Goal: Task Accomplishment & Management: Use online tool/utility

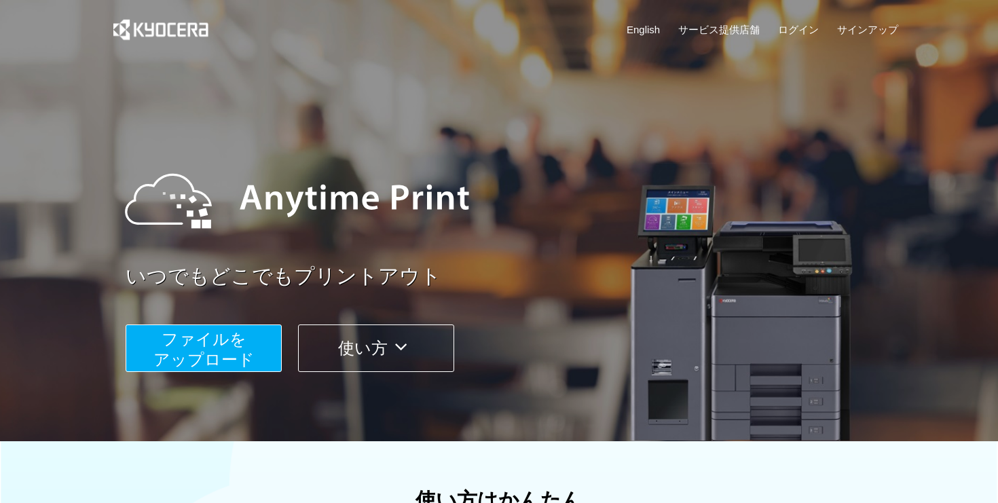
click at [242, 343] on span "ファイルを ​​アップロード" at bounding box center [203, 349] width 101 height 39
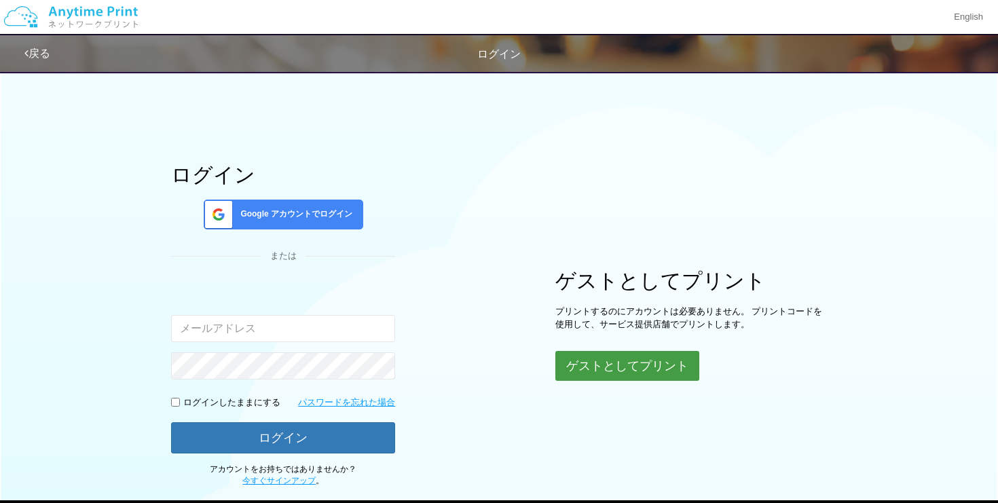
click at [646, 370] on button "ゲストとしてプリント" at bounding box center [627, 366] width 144 height 30
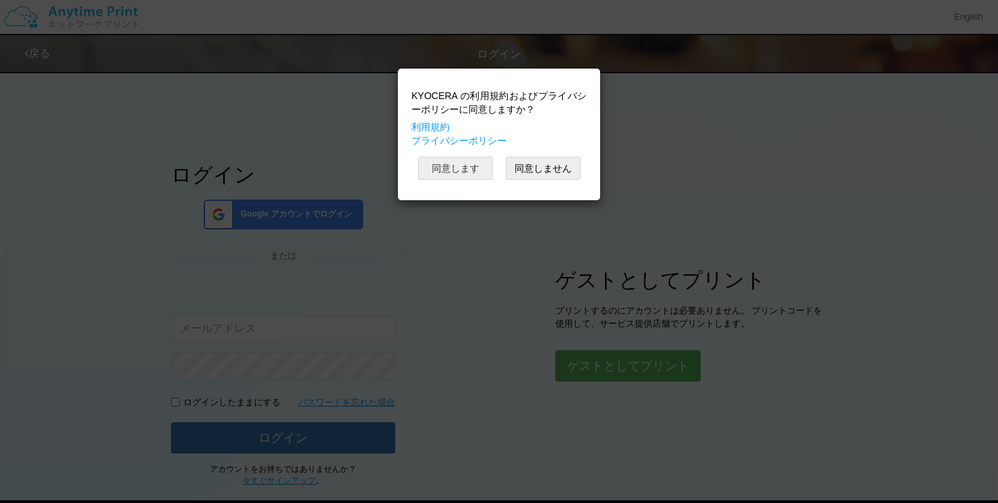
click at [452, 166] on button "同意します" at bounding box center [455, 168] width 75 height 23
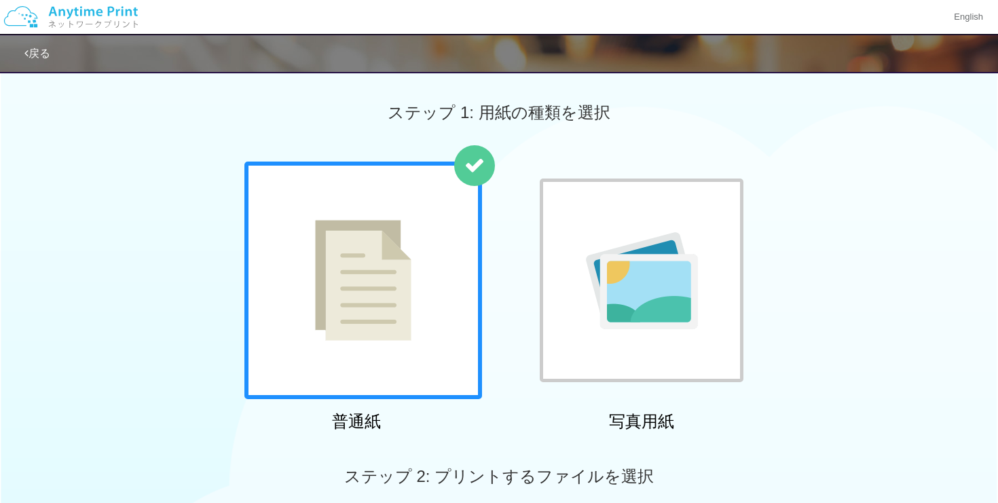
click at [373, 300] on img at bounding box center [363, 280] width 96 height 121
click at [396, 301] on img at bounding box center [363, 280] width 96 height 121
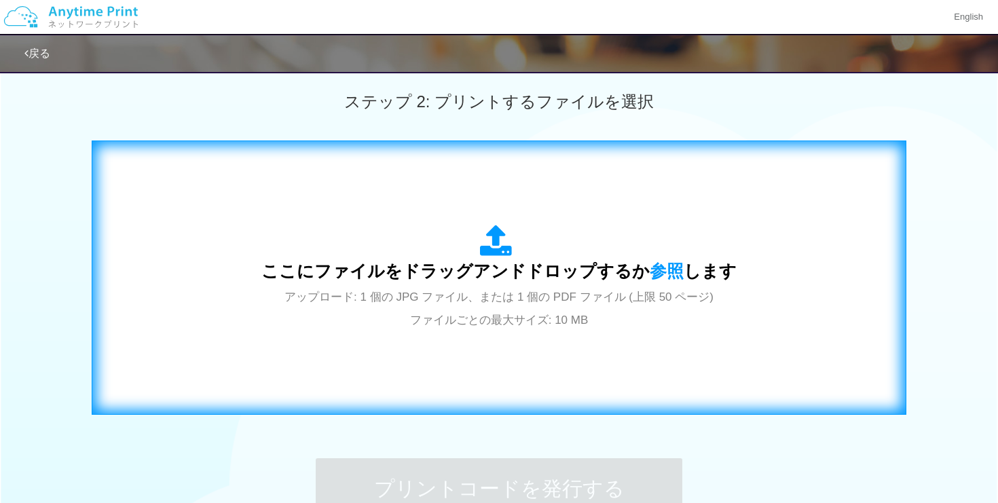
scroll to position [425, 0]
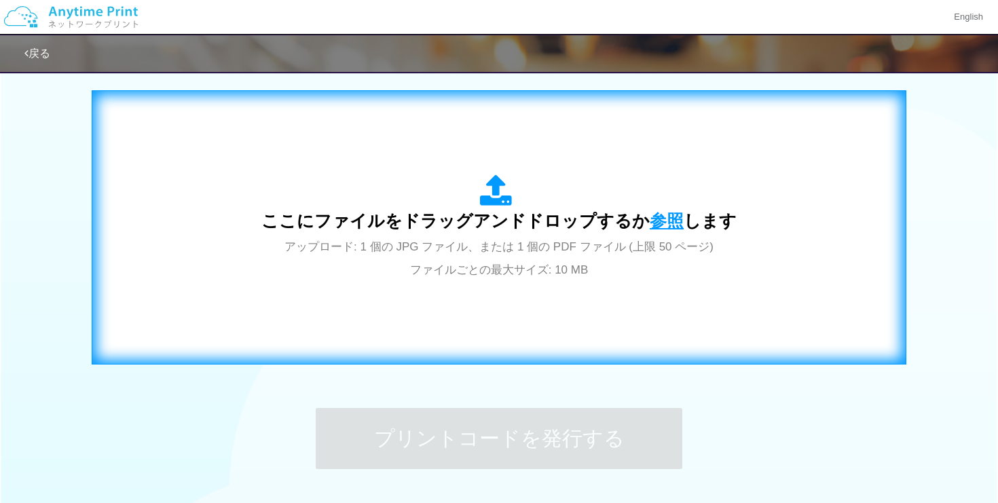
click at [660, 219] on span "参照" at bounding box center [666, 220] width 34 height 19
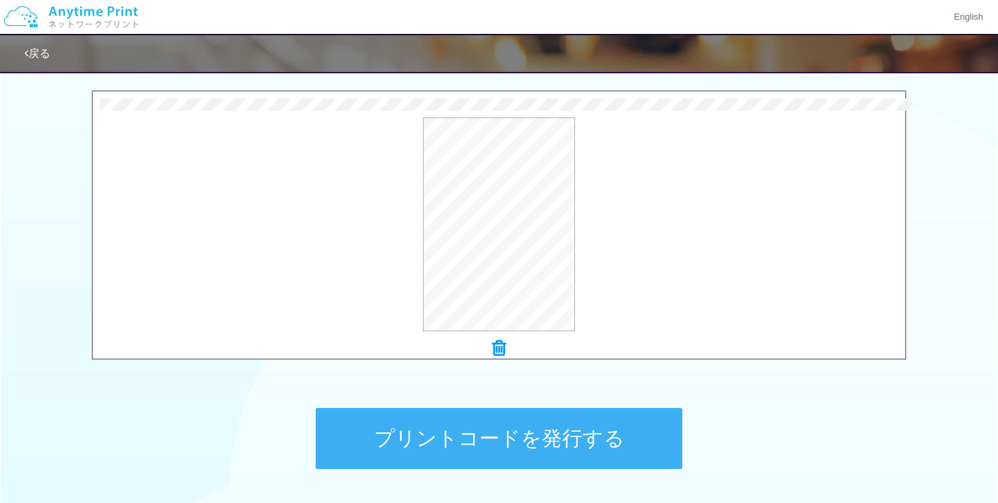
click at [498, 424] on button "プリントコードを発行する" at bounding box center [499, 438] width 366 height 61
